Goal: Information Seeking & Learning: Learn about a topic

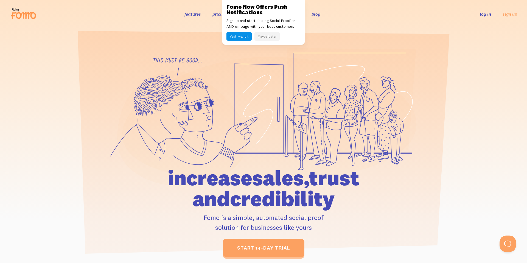
click at [274, 37] on button "Maybe Later" at bounding box center [266, 36] width 25 height 9
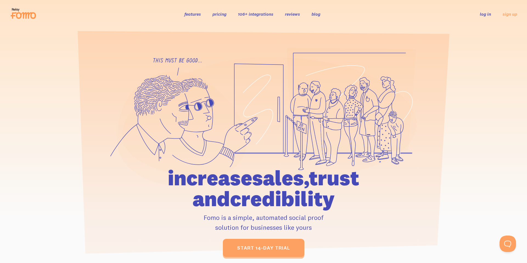
click at [223, 18] on div "features pricing 106+ integrations reviews blog log in sign up log in sign up" at bounding box center [263, 14] width 507 height 15
click at [223, 12] on link "pricing" at bounding box center [219, 13] width 14 height 5
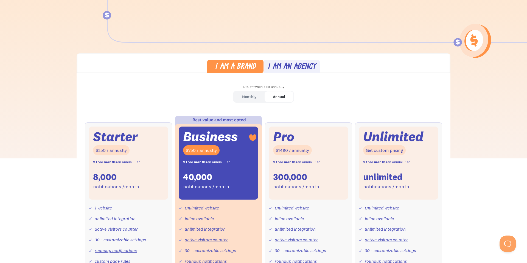
click at [244, 99] on div "Monthly" at bounding box center [249, 97] width 15 height 8
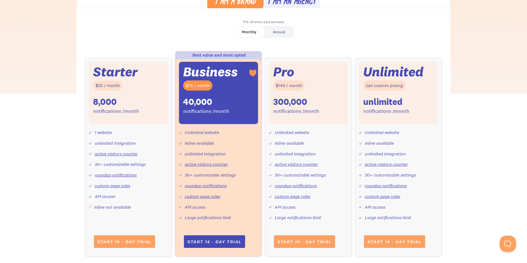
scroll to position [171, 0]
